Goal: Navigation & Orientation: Find specific page/section

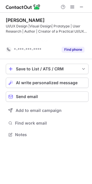
scroll to position [122, 92]
